Goal: Transaction & Acquisition: Purchase product/service

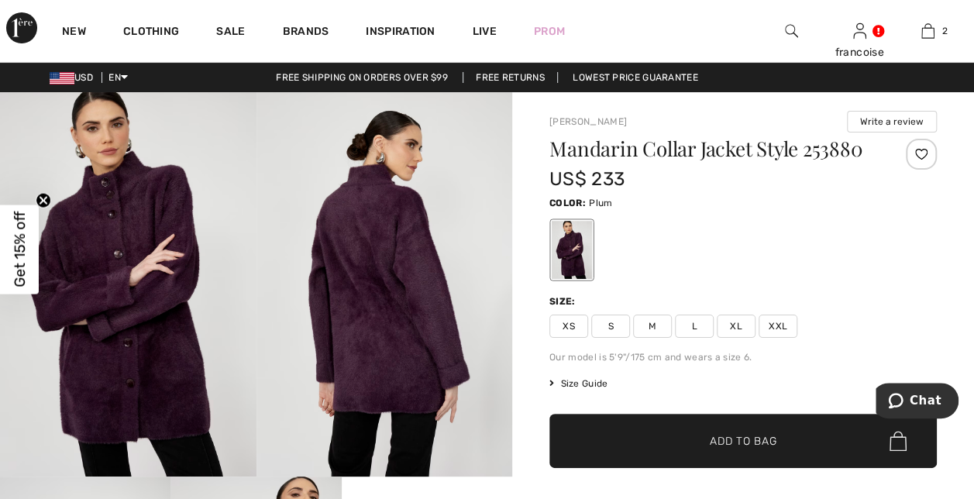
click at [64, 77] on img at bounding box center [62, 78] width 25 height 12
click at [727, 433] on span "Add to Bag" at bounding box center [742, 441] width 67 height 16
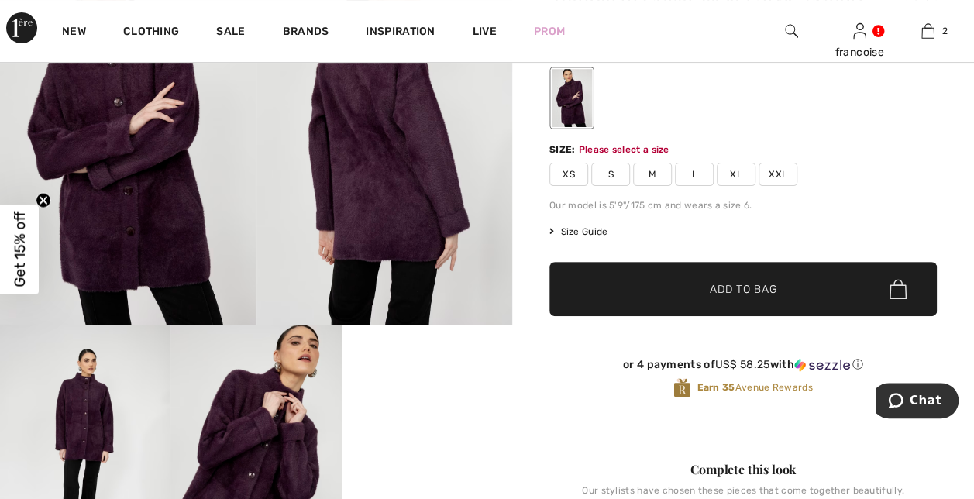
scroll to position [170, 0]
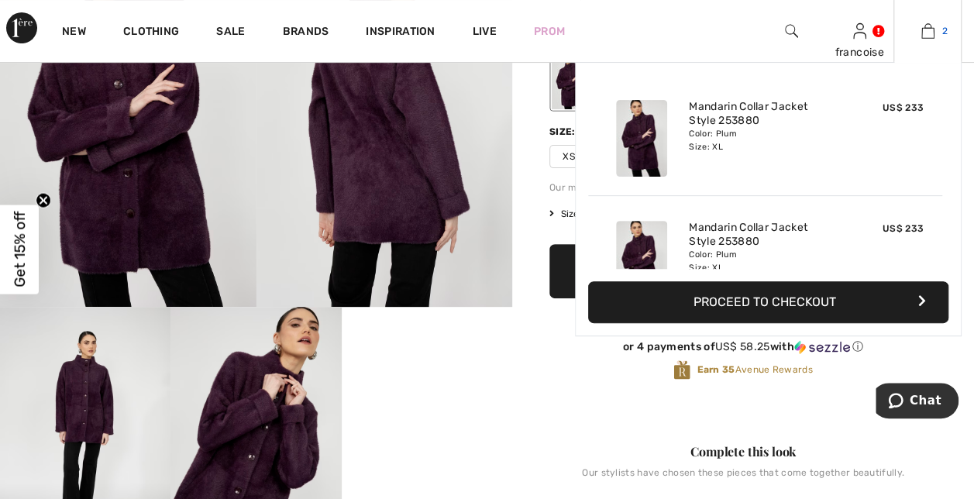
click at [925, 37] on img at bounding box center [927, 31] width 13 height 19
click at [928, 29] on img at bounding box center [927, 31] width 13 height 19
click at [804, 294] on button "Proceed to Checkout" at bounding box center [768, 302] width 360 height 42
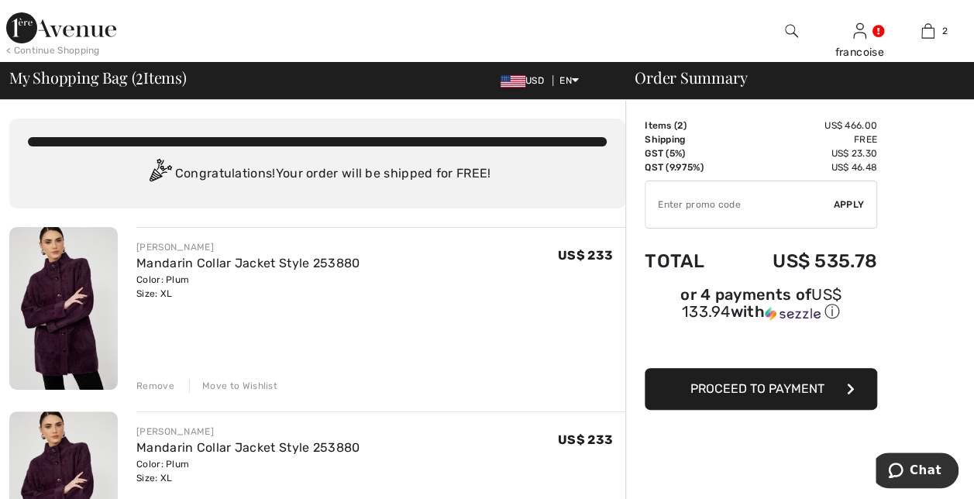
click at [159, 383] on div "Remove" at bounding box center [155, 386] width 38 height 14
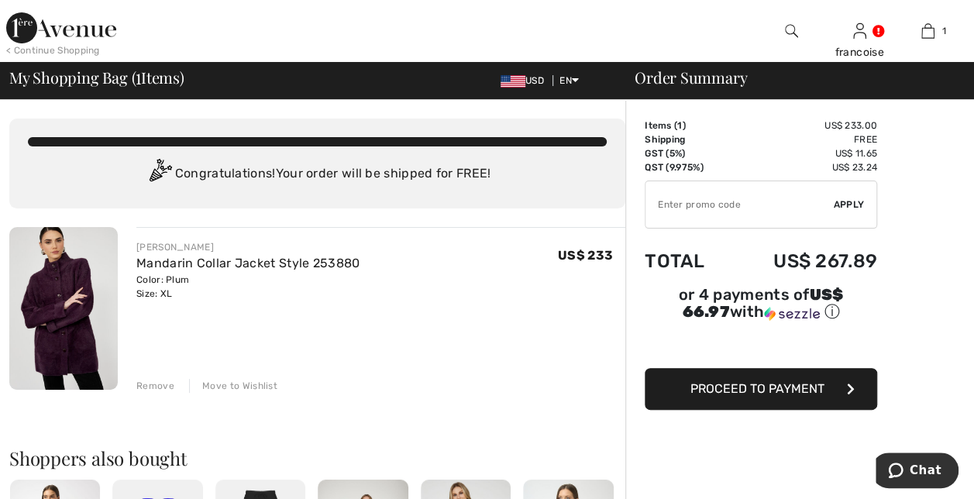
click at [528, 81] on span "USD" at bounding box center [525, 80] width 50 height 11
click at [508, 82] on img at bounding box center [512, 81] width 25 height 12
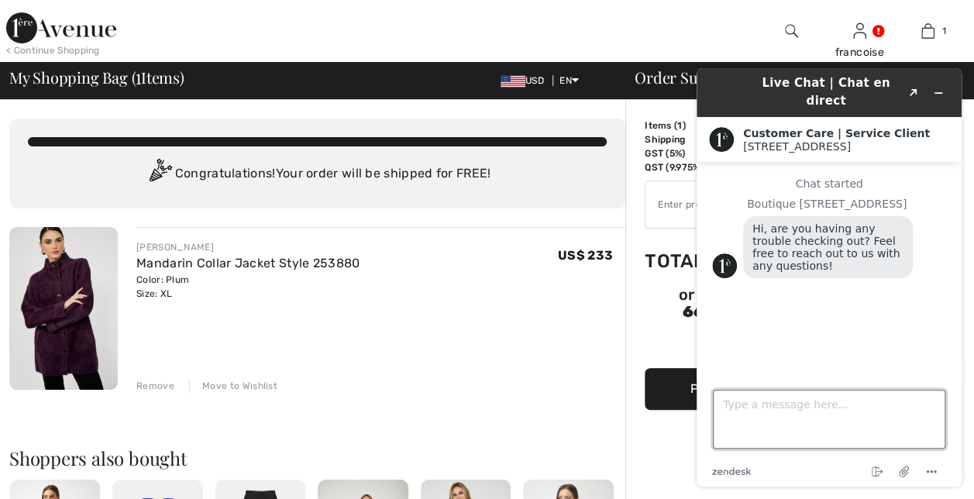
click at [732, 411] on textarea "Type a message here..." at bounding box center [829, 419] width 232 height 59
type textarea "please invoice me in canadian currency. the order and shipment is from Canada"
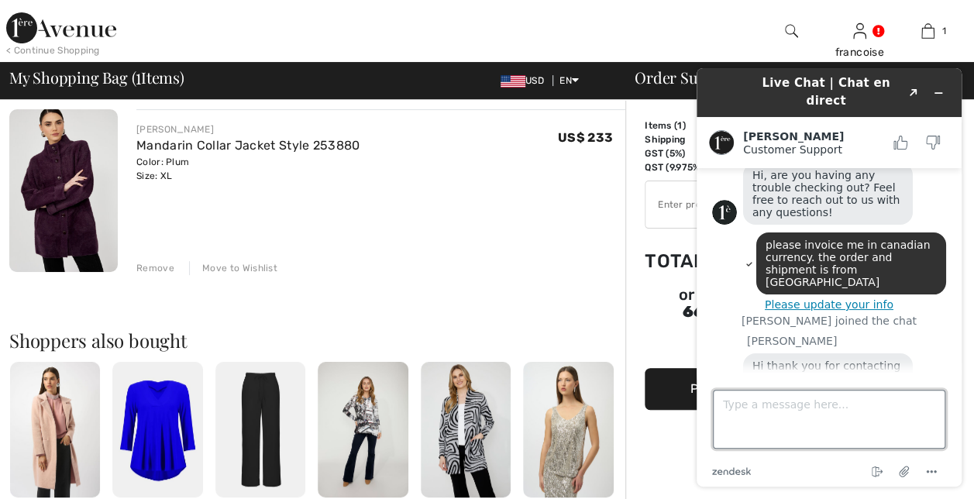
scroll to position [84, 0]
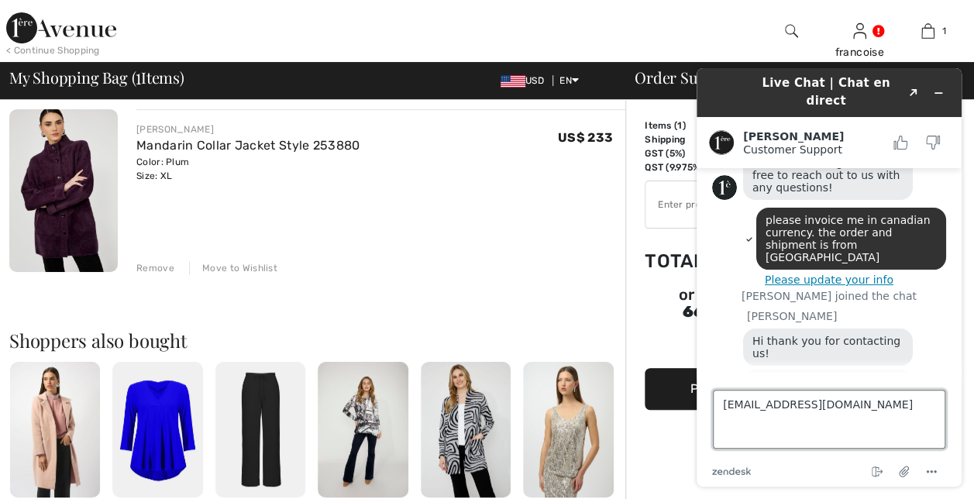
type textarea "francoise.chagnon4005@gmail.com"
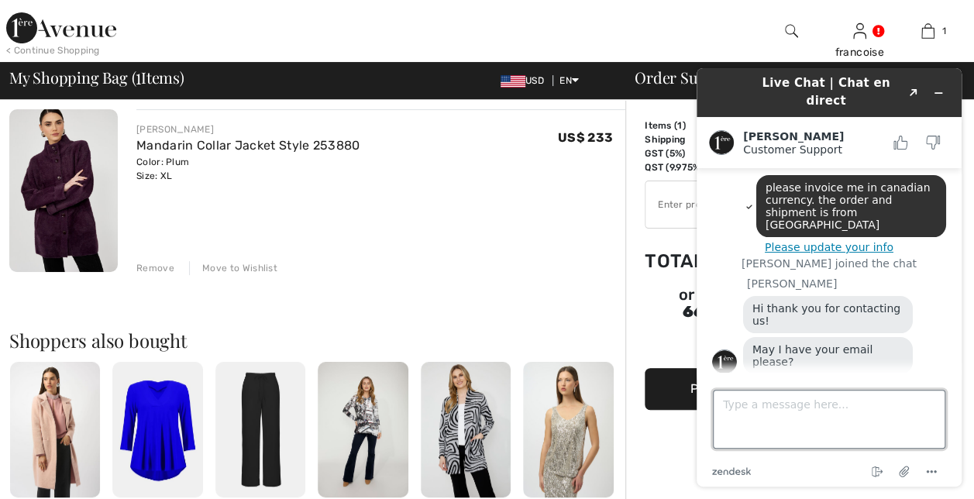
scroll to position [173, 0]
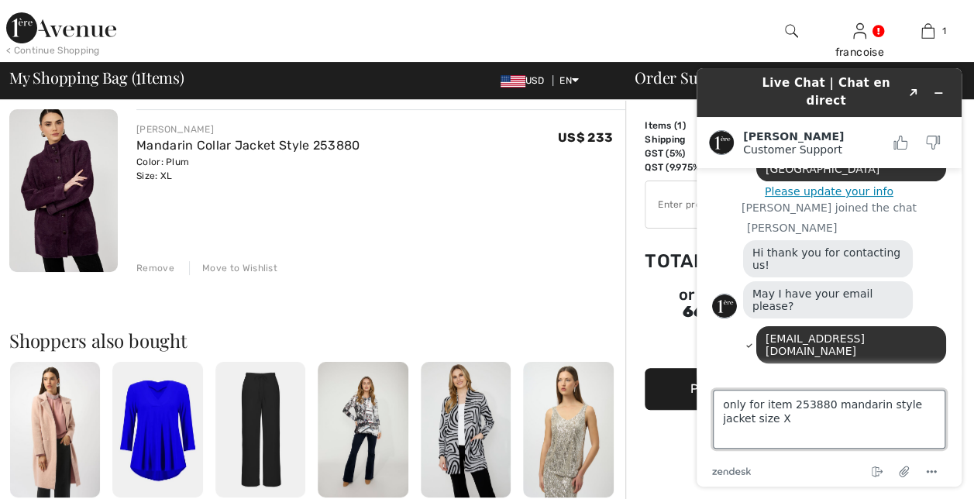
type textarea "only for item 253880 mandarin style jacket size XL"
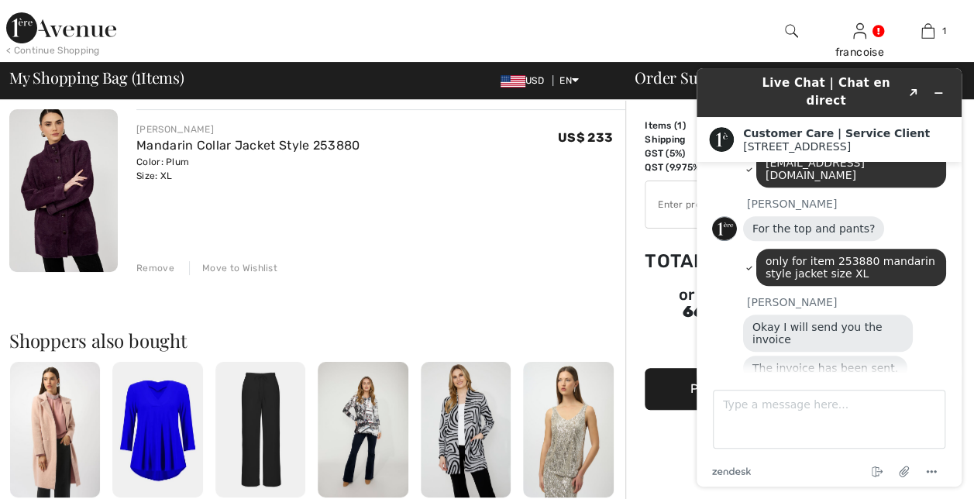
scroll to position [418, 0]
